Goal: Task Accomplishment & Management: Manage account settings

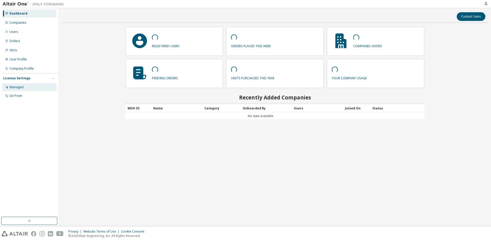
click at [21, 88] on div "Managed" at bounding box center [16, 87] width 14 height 4
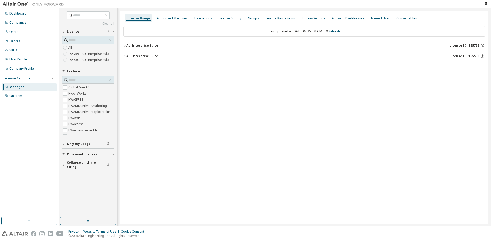
click at [125, 46] on icon "button" at bounding box center [124, 46] width 1 height 2
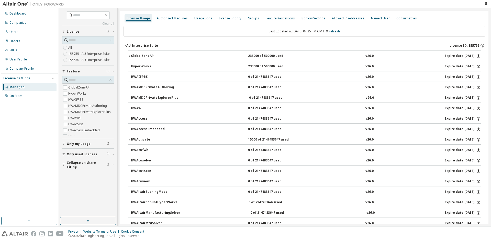
click at [124, 46] on icon "button" at bounding box center [124, 45] width 3 height 3
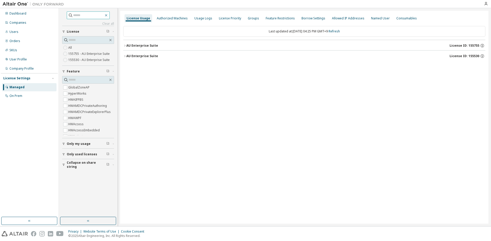
click at [108, 15] on icon "button" at bounding box center [106, 15] width 4 height 4
click at [136, 89] on div "License Usage Authorized Machines Usage Logs License Priority Groups Feature Re…" at bounding box center [304, 117] width 368 height 213
click at [16, 95] on div "On Prem" at bounding box center [15, 96] width 13 height 4
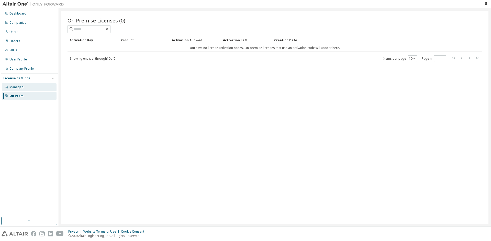
click at [20, 88] on div "Managed" at bounding box center [16, 87] width 14 height 4
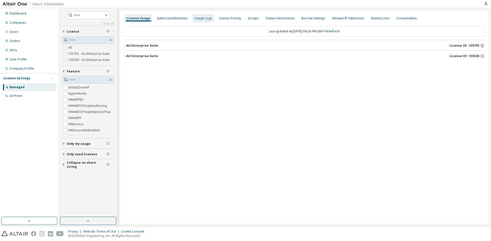
click at [200, 20] on div "Usage Logs" at bounding box center [203, 18] width 22 height 8
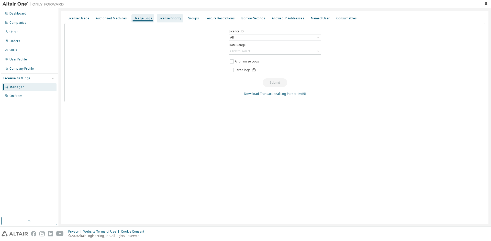
click at [172, 19] on div "License Priority" at bounding box center [170, 18] width 22 height 4
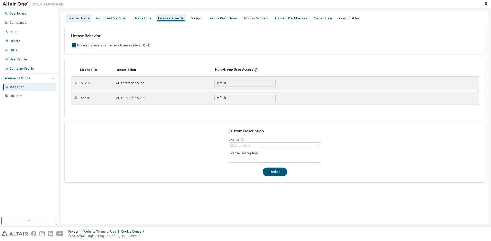
click at [86, 18] on div "License Usage" at bounding box center [78, 18] width 21 height 4
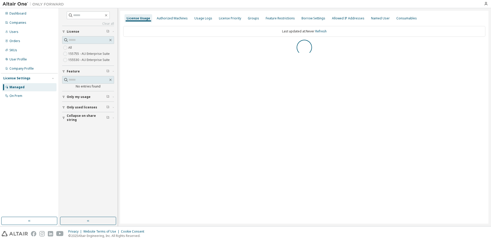
click at [76, 97] on span "Only my usage" at bounding box center [79, 97] width 24 height 4
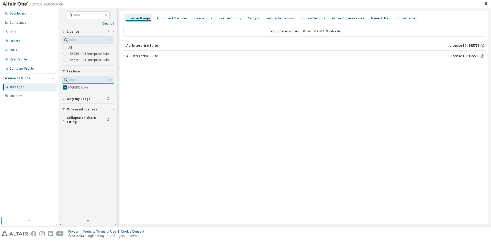
click at [78, 80] on input "text" at bounding box center [88, 79] width 40 height 5
type input "****"
click at [82, 78] on input "****" at bounding box center [88, 79] width 40 height 5
click at [111, 79] on icon "button" at bounding box center [110, 80] width 2 height 2
click at [89, 143] on div "Only my usage" at bounding box center [90, 144] width 46 height 4
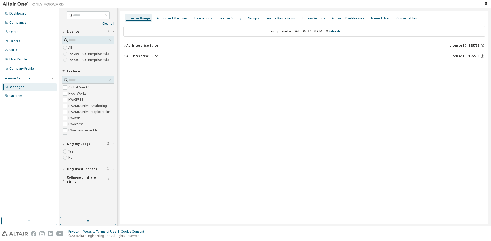
click at [125, 44] on icon "button" at bounding box center [124, 45] width 3 height 3
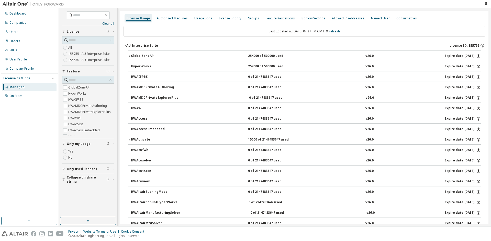
click at [125, 46] on icon "button" at bounding box center [124, 45] width 3 height 3
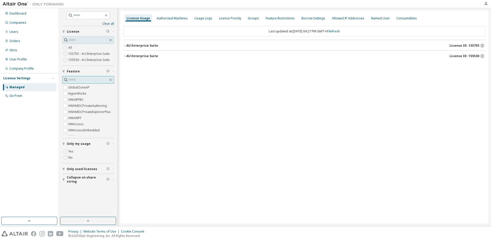
click at [78, 81] on input "text" at bounding box center [88, 79] width 40 height 5
type input "****"
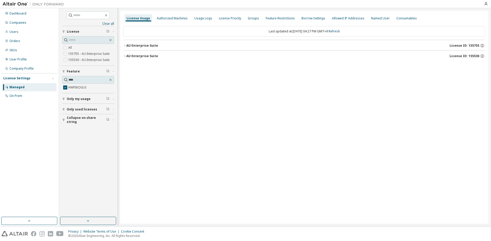
click at [126, 46] on icon "button" at bounding box center [124, 45] width 3 height 3
click at [130, 56] on icon "button" at bounding box center [129, 56] width 3 height 3
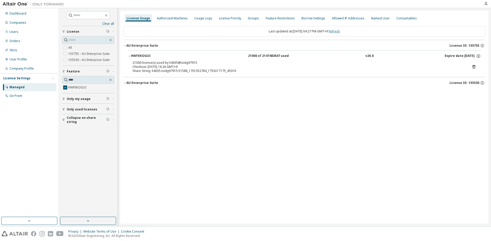
click at [340, 32] on link "Refresh" at bounding box center [333, 31] width 11 height 4
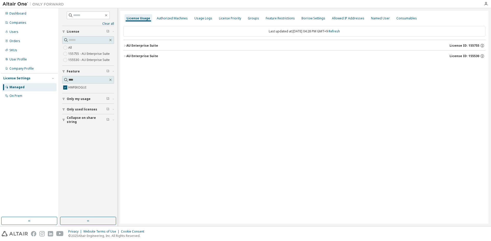
click at [123, 46] on icon "button" at bounding box center [124, 45] width 3 height 3
click at [130, 54] on button "HWFEKOGUI 42000 of 2147483647 used v26.0 Expire date: [DATE]" at bounding box center [304, 56] width 353 height 11
